Goal: Task Accomplishment & Management: Manage account settings

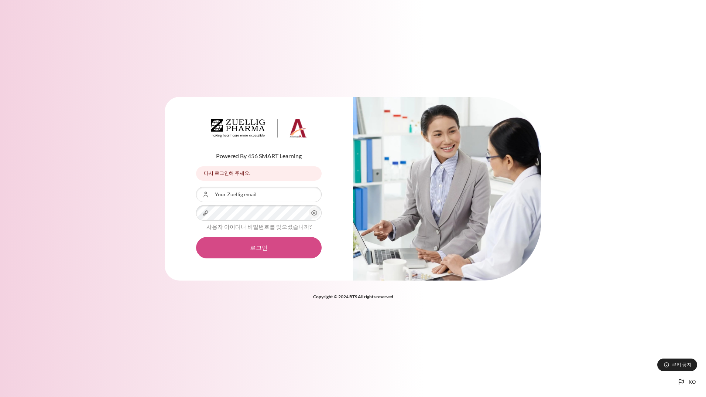
click at [278, 251] on button "로그인" at bounding box center [259, 247] width 126 height 21
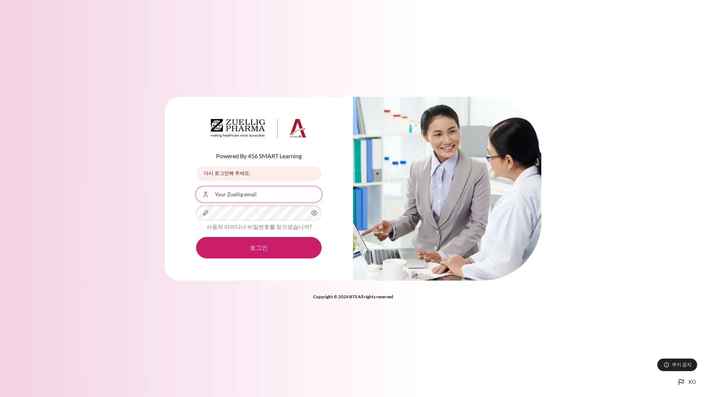
click at [227, 197] on input "Your Zuellig email" at bounding box center [259, 195] width 126 height 16
drag, startPoint x: 252, startPoint y: 192, endPoint x: 191, endPoint y: 194, distance: 61.0
click at [191, 194] on div "Powered By 456 SMART Learning 다시 로그인해 주세요. 다시 로그인해 주세요. 사용자 아이디 YourZuellig ema…" at bounding box center [259, 189] width 188 height 184
type input "[EMAIL_ADDRESS][DOMAIN_NAME]"
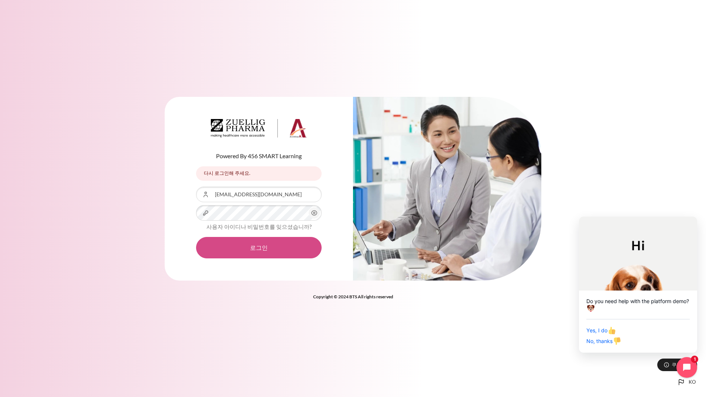
click at [247, 253] on button "로그인" at bounding box center [259, 247] width 126 height 21
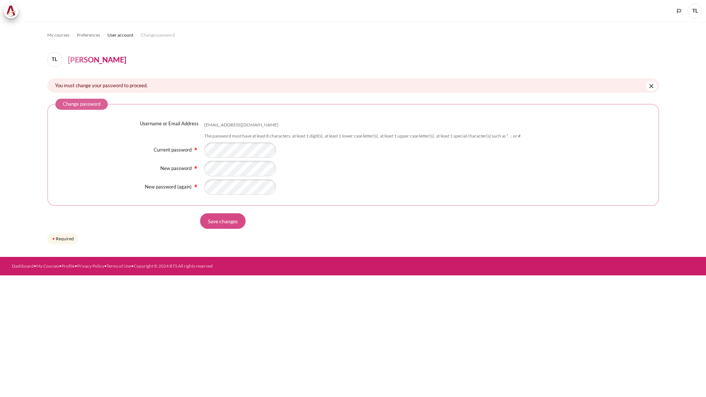
click at [229, 220] on input "Save changes" at bounding box center [222, 221] width 45 height 16
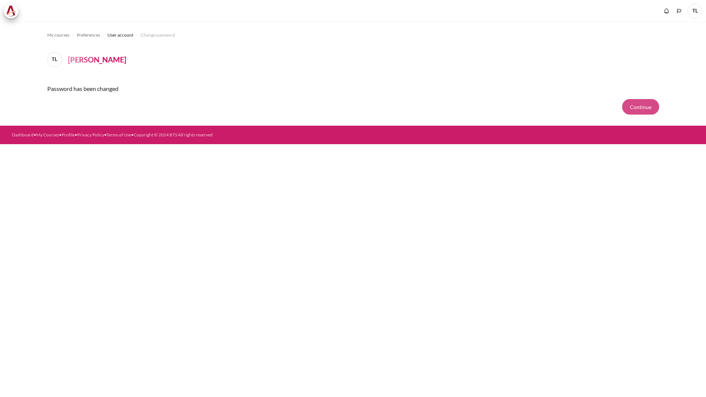
click at [643, 105] on button "Continue" at bounding box center [641, 107] width 37 height 16
click at [645, 106] on button "Continue" at bounding box center [641, 107] width 37 height 16
click at [635, 107] on button "Continue" at bounding box center [641, 107] width 37 height 16
